Goal: Task Accomplishment & Management: Use online tool/utility

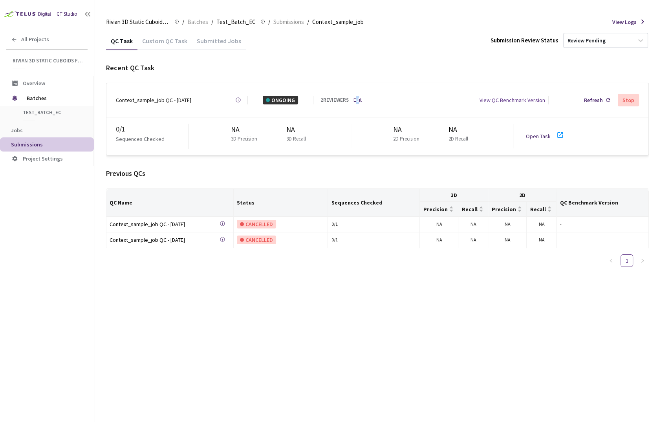
click at [358, 97] on link "Edit" at bounding box center [357, 100] width 8 height 8
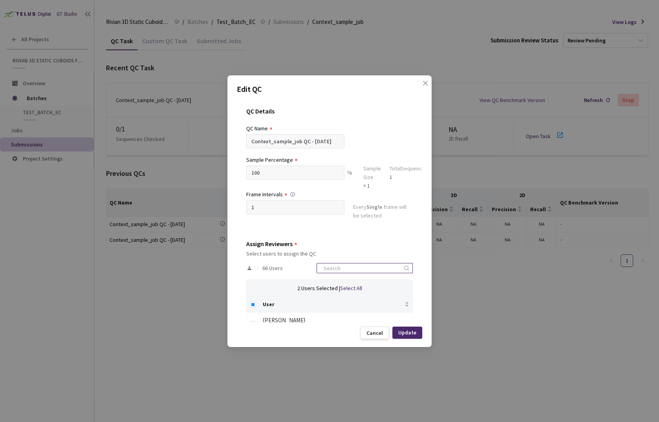
click at [364, 265] on input at bounding box center [361, 267] width 84 height 9
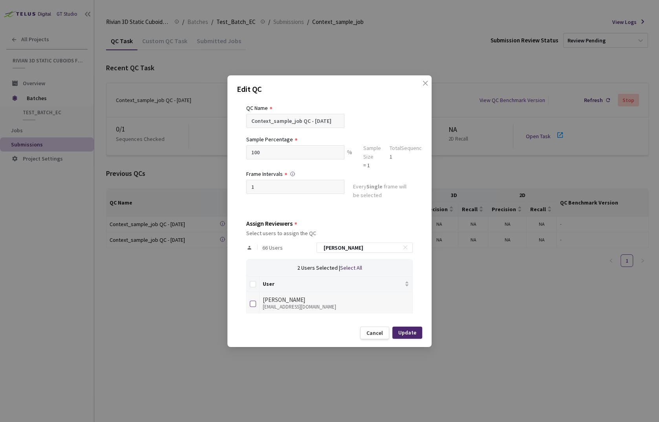
type input "[PERSON_NAME]"
drag, startPoint x: 251, startPoint y: 304, endPoint x: 361, endPoint y: 331, distance: 113.5
click at [251, 303] on input "checkbox" at bounding box center [253, 304] width 6 height 6
checkbox input "true"
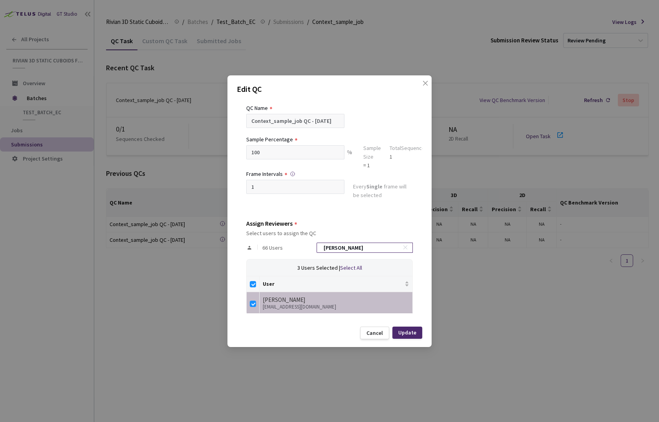
click at [402, 245] on icon at bounding box center [404, 247] width 5 height 5
checkbox input "false"
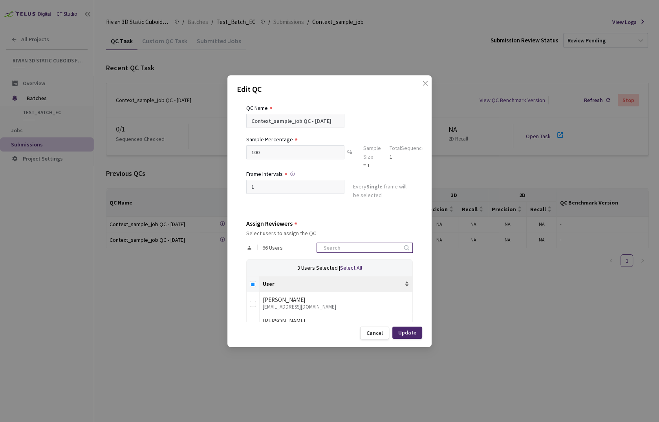
scroll to position [305, 0]
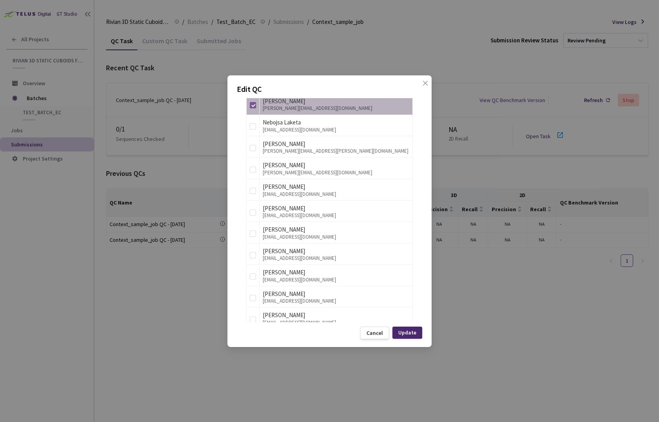
click at [252, 103] on input "checkbox" at bounding box center [253, 105] width 6 height 6
checkbox input "false"
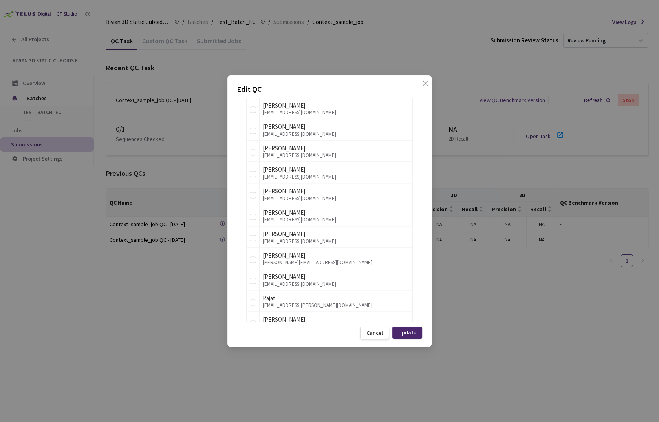
scroll to position [1335, 0]
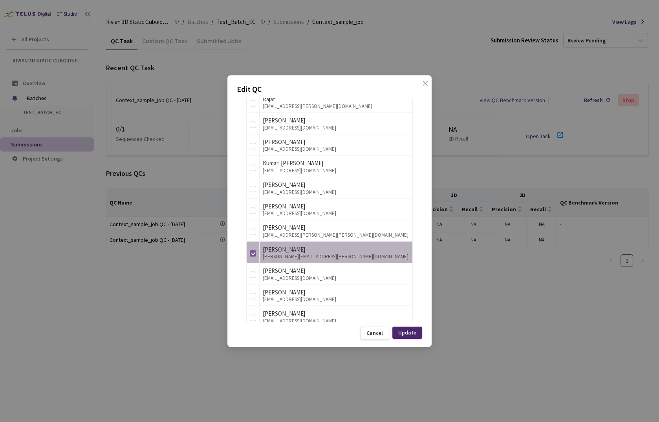
click at [253, 250] on input "checkbox" at bounding box center [253, 253] width 6 height 6
checkbox input "false"
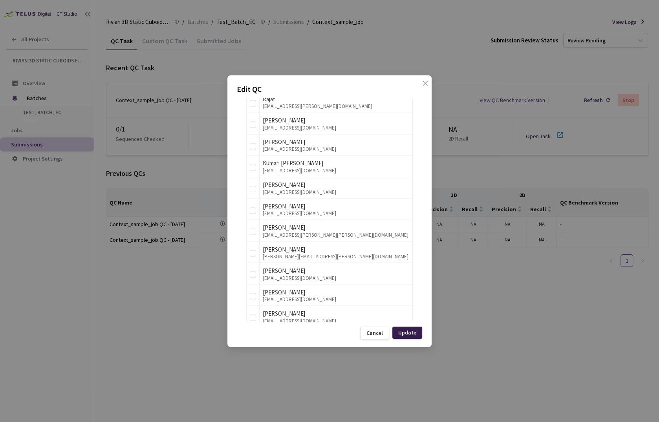
click at [410, 332] on div "Update" at bounding box center [407, 332] width 18 height 6
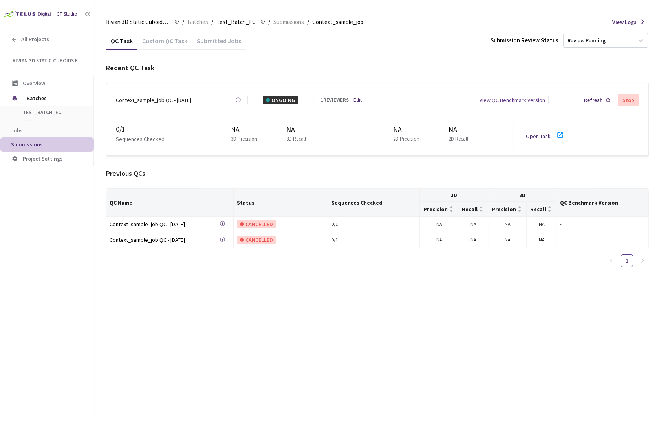
click at [410, 332] on div "QC Task Custom QC Task Submitted Jobs Submission Review Status Review Pending R…" at bounding box center [377, 226] width 543 height 391
click at [539, 132] on div "Open Task" at bounding box center [540, 136] width 29 height 9
click at [46, 40] on span "All Projects" at bounding box center [35, 39] width 28 height 7
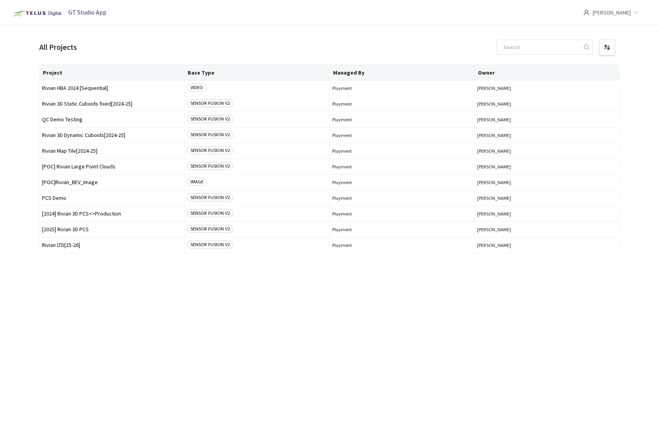
click at [137, 330] on div "Project Base Type Managed By Owner Rivian HBA 2024 [Sequential] VIDEO Playment …" at bounding box center [329, 236] width 580 height 344
click at [106, 110] on td "Rivian 3D Static Cuboids fixed[2024-25]" at bounding box center [112, 104] width 145 height 16
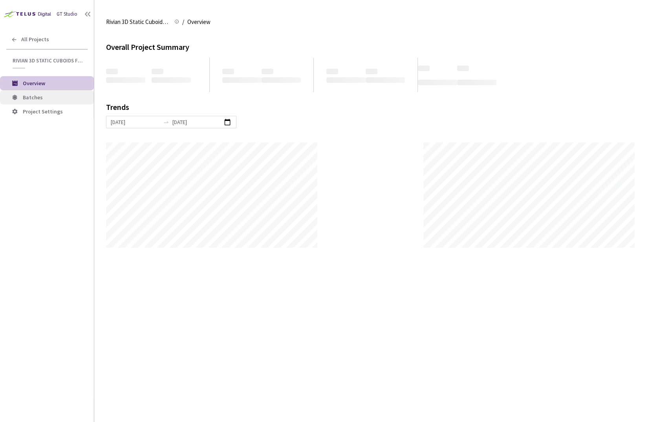
scroll to position [422, 658]
click at [42, 93] on li "Batches" at bounding box center [47, 97] width 94 height 14
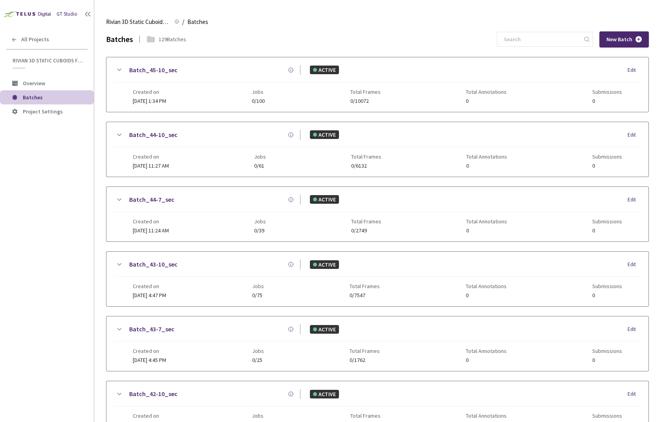
scroll to position [140, 0]
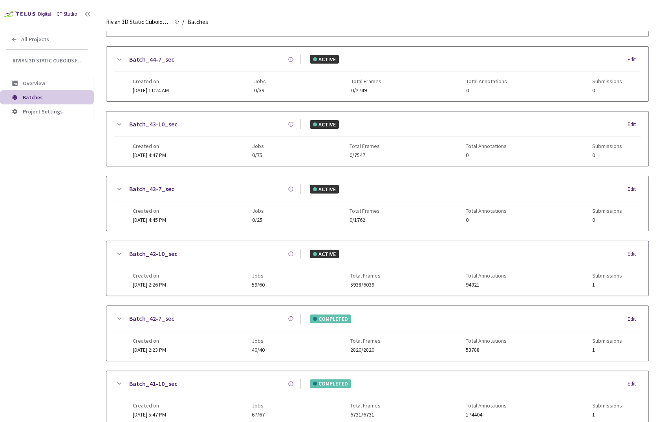
click at [162, 253] on link "Batch_42-10_sec" at bounding box center [153, 254] width 48 height 10
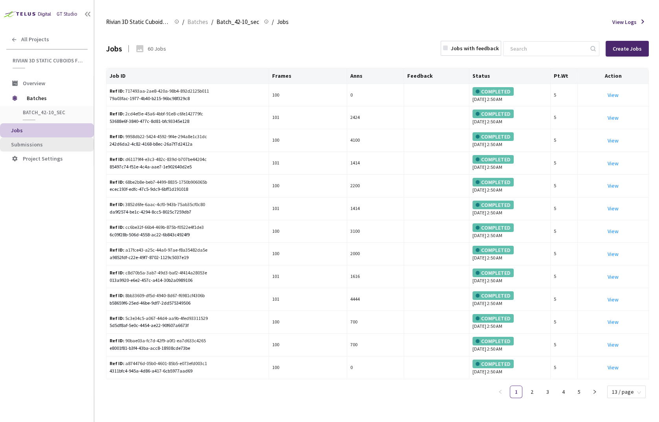
click at [36, 139] on li "Submissions" at bounding box center [47, 144] width 94 height 14
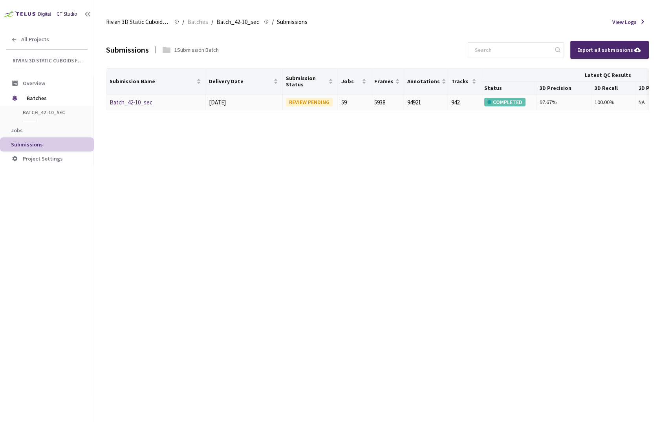
click at [126, 96] on td "Batch_42-10_sec" at bounding box center [155, 103] width 99 height 16
click at [130, 105] on link "Batch_42-10_sec" at bounding box center [131, 102] width 43 height 7
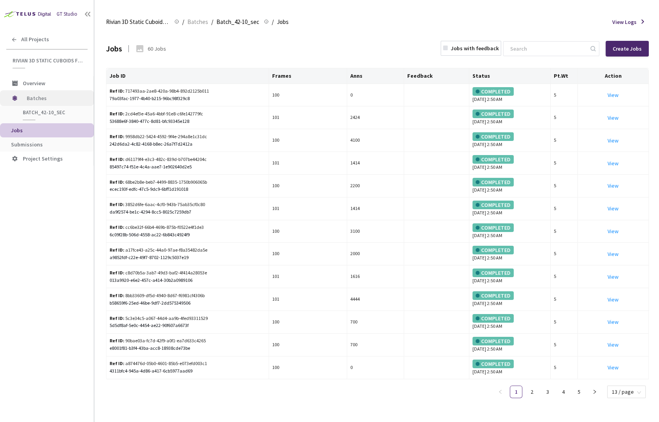
click at [52, 95] on span "Batches" at bounding box center [54, 98] width 54 height 16
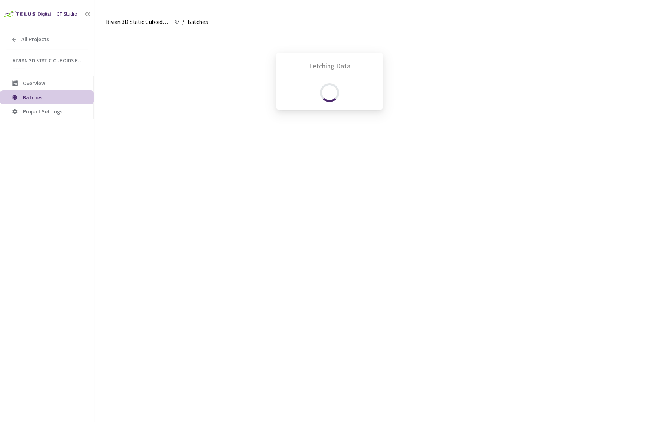
scroll to position [355, 0]
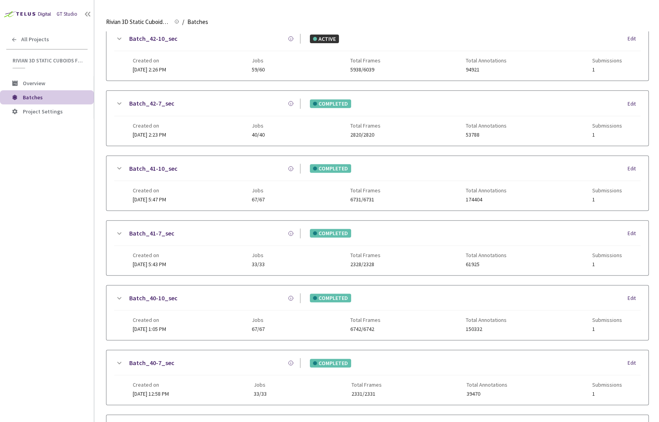
click at [155, 101] on link "Batch_42-7_sec" at bounding box center [151, 104] width 45 height 10
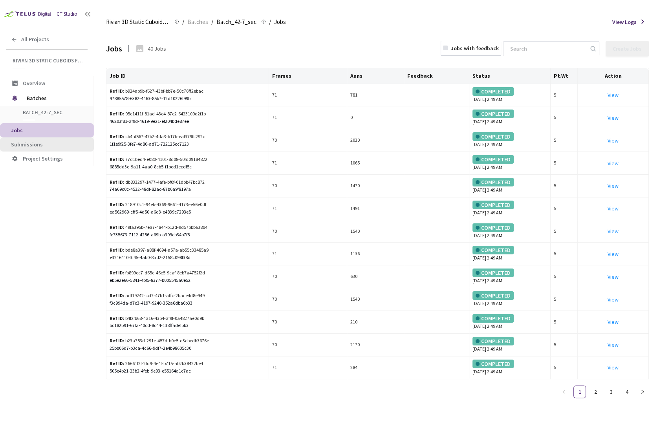
click at [43, 141] on span "Submissions" at bounding box center [49, 144] width 77 height 7
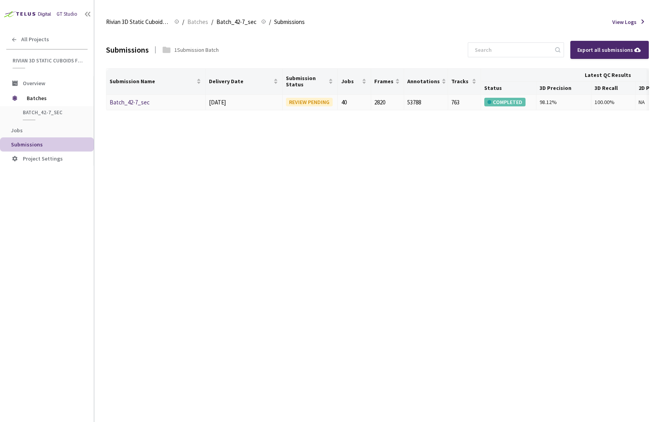
click at [133, 105] on div "Batch_42-7_sec" at bounding box center [151, 102] width 83 height 9
click at [134, 102] on link "Batch_42-7_sec" at bounding box center [130, 102] width 40 height 7
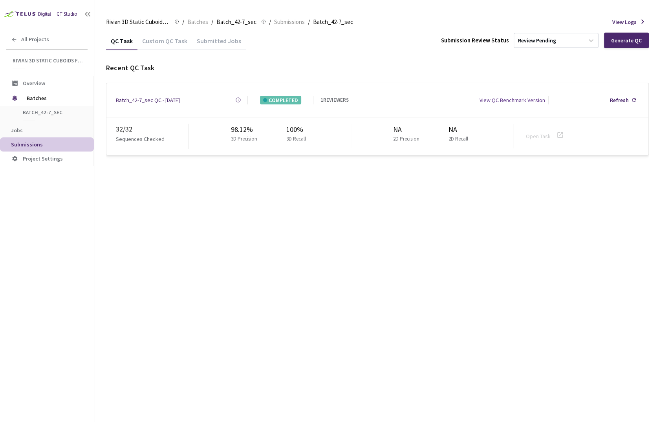
click at [468, 267] on div "QC Task Custom QC Task Submitted Jobs Submission Review Status Review Pending G…" at bounding box center [377, 226] width 543 height 391
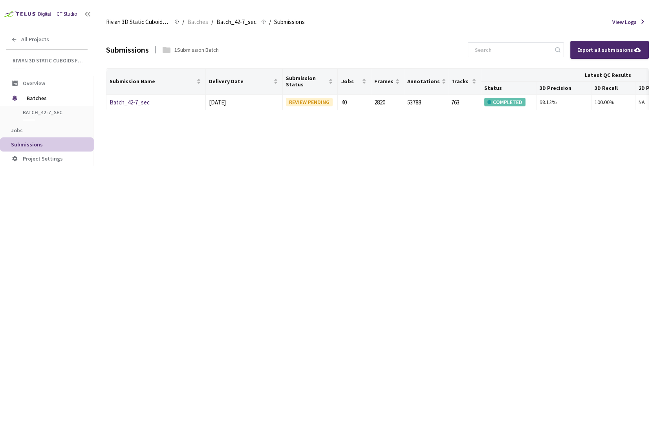
click at [287, 183] on div "Submissions 1 Submission Batch Export all submissions Submission Name Delivery …" at bounding box center [377, 226] width 543 height 391
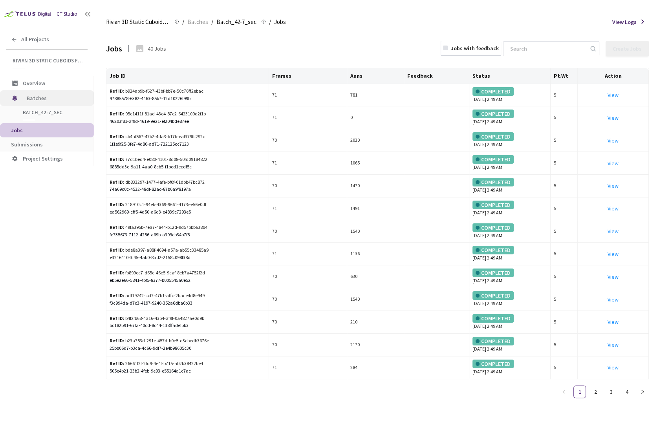
click at [41, 97] on span "Batches" at bounding box center [54, 98] width 54 height 16
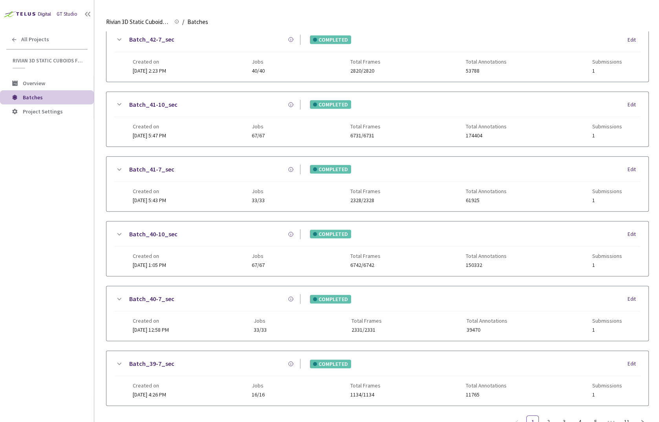
scroll to position [444, 0]
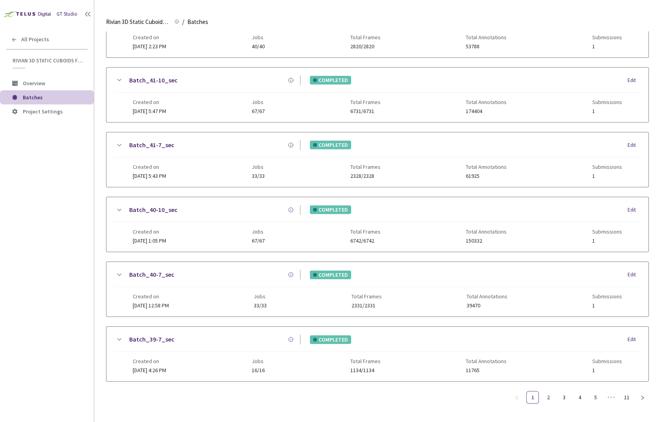
click at [149, 143] on link "Batch_41-7_sec" at bounding box center [151, 145] width 45 height 10
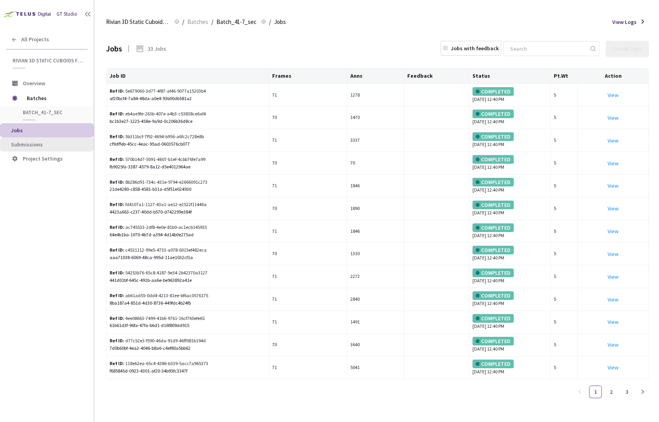
click at [48, 144] on span "Submissions" at bounding box center [49, 144] width 77 height 7
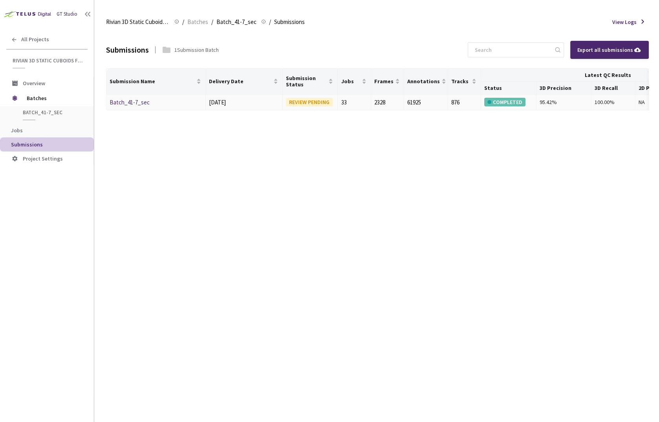
click at [123, 109] on td "Batch_41-7_sec" at bounding box center [155, 103] width 99 height 16
click at [126, 102] on link "Batch_41-7_sec" at bounding box center [130, 102] width 40 height 7
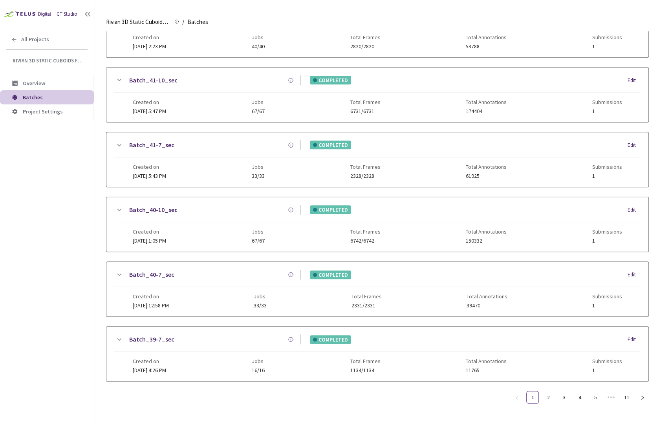
scroll to position [398, 0]
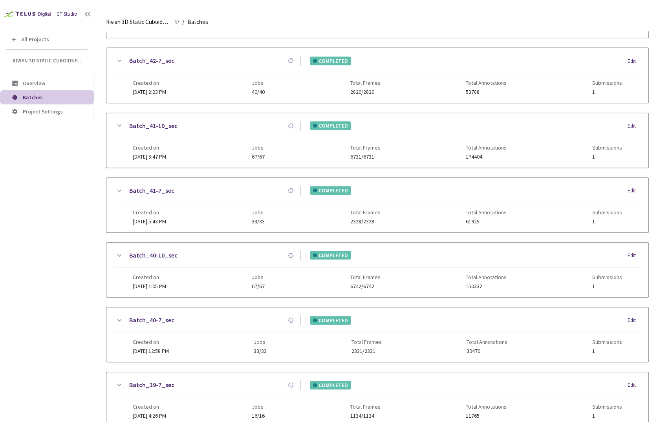
click at [166, 123] on link "Batch_41-10_sec" at bounding box center [153, 126] width 48 height 10
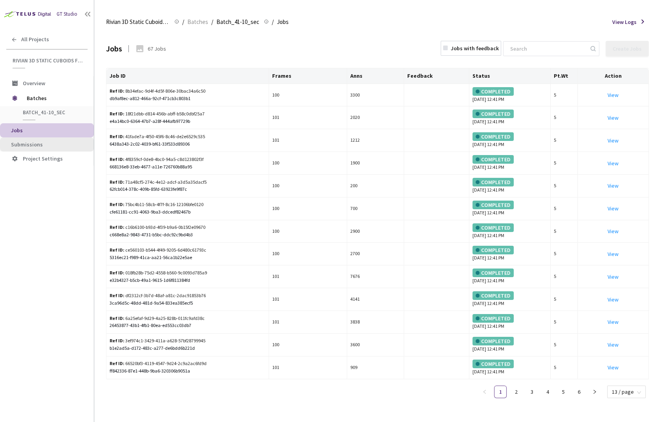
click at [35, 142] on span "Submissions" at bounding box center [27, 144] width 32 height 7
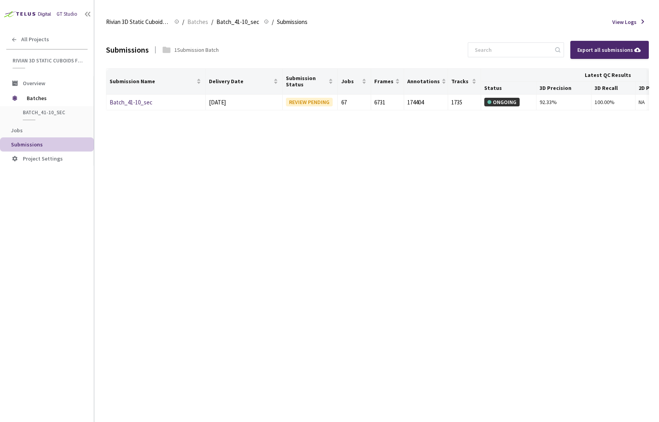
click at [247, 209] on div "Submissions 1 Submission Batch Export all submissions Submission Name Delivery …" at bounding box center [377, 226] width 543 height 391
click at [141, 106] on div "Batch_41-10_sec" at bounding box center [151, 102] width 83 height 9
click at [139, 98] on div "Batch_41-10_sec" at bounding box center [151, 102] width 83 height 9
click at [140, 100] on link "Batch_41-10_sec" at bounding box center [131, 102] width 43 height 7
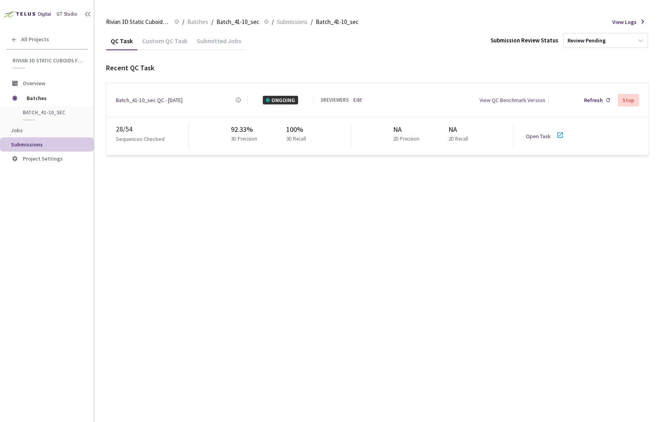
click at [545, 133] on link "Open Task" at bounding box center [538, 136] width 25 height 7
click at [356, 99] on link "Edit" at bounding box center [357, 100] width 8 height 8
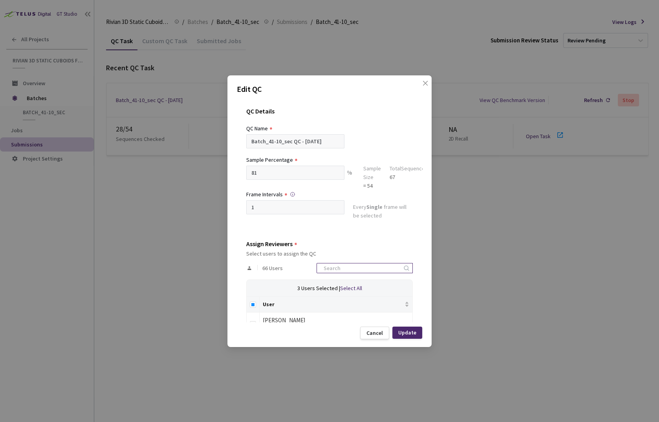
click at [360, 269] on input at bounding box center [361, 267] width 84 height 9
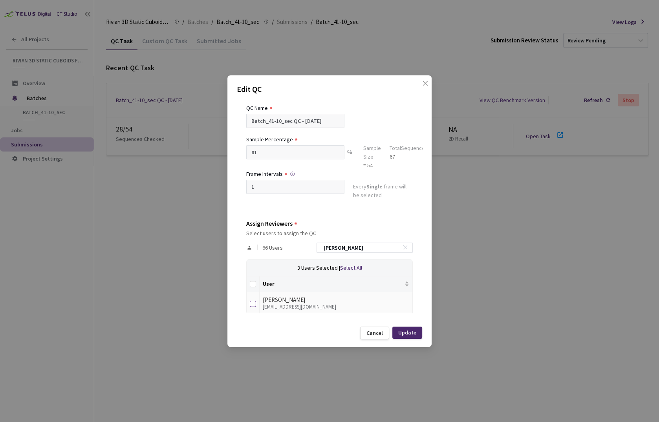
type input "[PERSON_NAME]"
click at [252, 304] on input "checkbox" at bounding box center [253, 304] width 6 height 6
checkbox input "true"
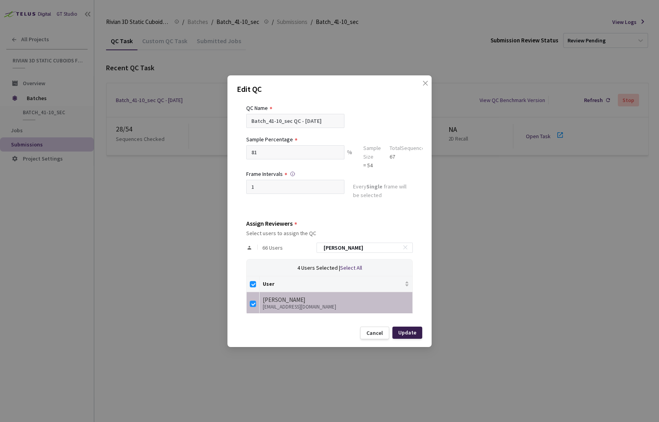
click at [397, 330] on div "Update" at bounding box center [407, 333] width 30 height 12
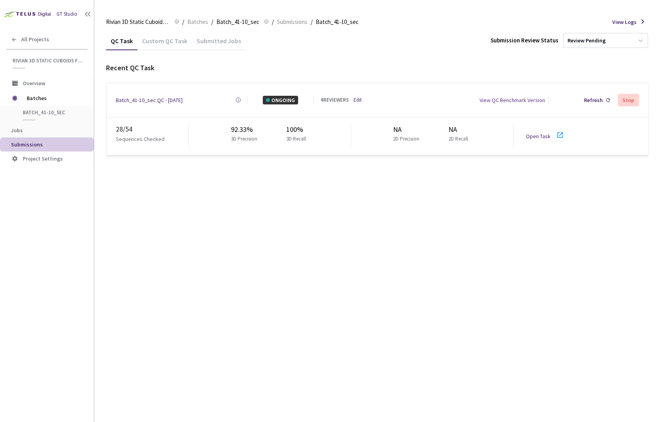
click at [538, 133] on link "Open Task" at bounding box center [538, 136] width 25 height 7
click at [370, 287] on div "QC Task Custom QC Task Submitted Jobs Submission Review Status Review Pending R…" at bounding box center [377, 226] width 543 height 391
